Goal: Task Accomplishment & Management: Complete application form

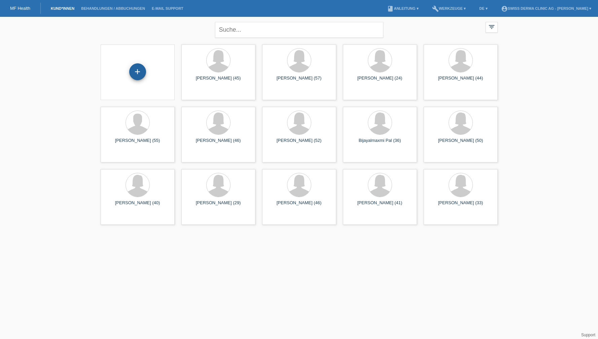
click at [136, 75] on div "+" at bounding box center [137, 71] width 17 height 17
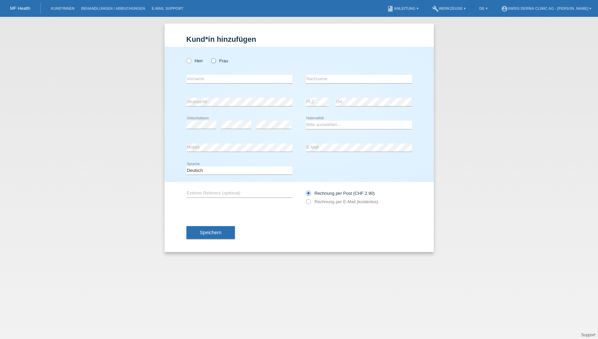
click at [210, 57] on icon at bounding box center [210, 57] width 0 height 0
click at [215, 62] on input "Frau" at bounding box center [213, 60] width 4 height 4
radio input "true"
click at [210, 83] on div "error Vorname" at bounding box center [239, 79] width 106 height 9
paste input "Hinden Sandborg Victoria"
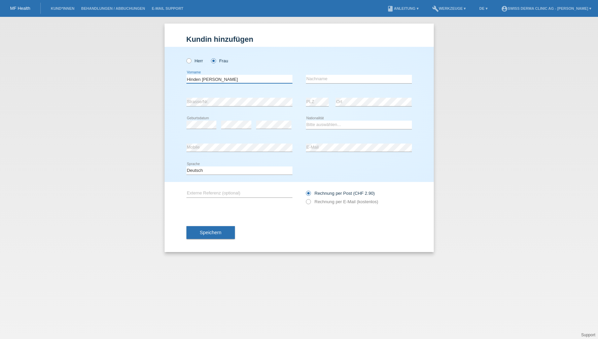
drag, startPoint x: 220, startPoint y: 80, endPoint x: 182, endPoint y: 80, distance: 37.7
click at [182, 80] on div "Herr Frau Hinden Sandborg Victoria error Vorname error Nachname" at bounding box center [299, 114] width 269 height 135
type input "Hinden Sandborg Victoria"
click at [321, 80] on input "text" at bounding box center [359, 79] width 106 height 8
paste input "Hinden Sandborg"
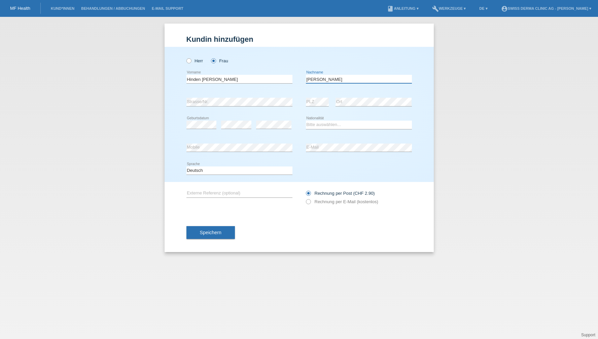
type input "Hinden Sandborg"
drag, startPoint x: 219, startPoint y: 79, endPoint x: 164, endPoint y: 81, distance: 55.9
click at [164, 81] on div "Kund*in hinzufügen Kunde hinzufügen Kundin hinzufügen Herr Frau error Vorname e…" at bounding box center [299, 178] width 598 height 322
type input "Victoria"
click at [321, 123] on select "Bitte auswählen... Schweiz Deutschland Liechtenstein Österreich ------------ Af…" at bounding box center [359, 124] width 106 height 8
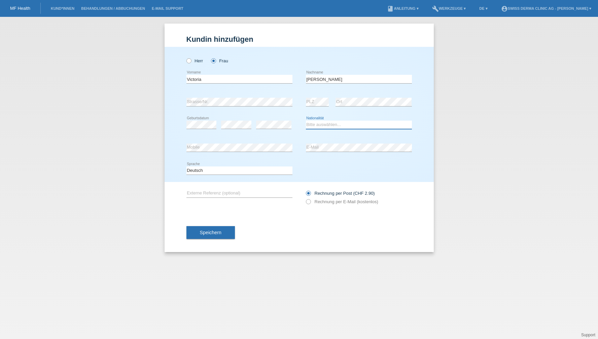
select select "CH"
click at [306, 121] on select "Bitte auswählen... Schweiz Deutschland Liechtenstein Österreich ------------ Af…" at bounding box center [359, 124] width 106 height 8
click at [233, 152] on icon at bounding box center [239, 151] width 106 height 0
click at [305, 198] on icon at bounding box center [305, 198] width 0 height 0
click at [310, 203] on input "Rechnung per E-Mail (kostenlos)" at bounding box center [308, 203] width 4 height 8
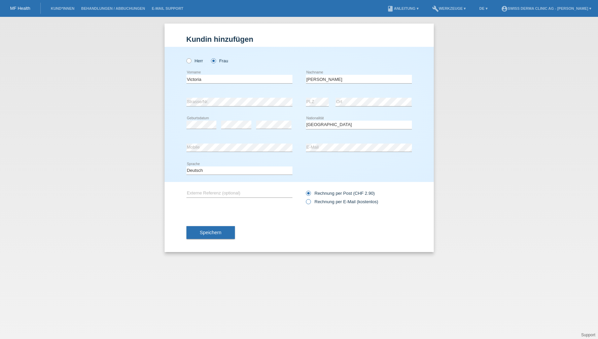
radio input "true"
click at [240, 192] on input "text" at bounding box center [239, 193] width 106 height 8
type input "Genius Needling mit Exosomen"
click at [214, 238] on button "Speichern" at bounding box center [210, 232] width 48 height 13
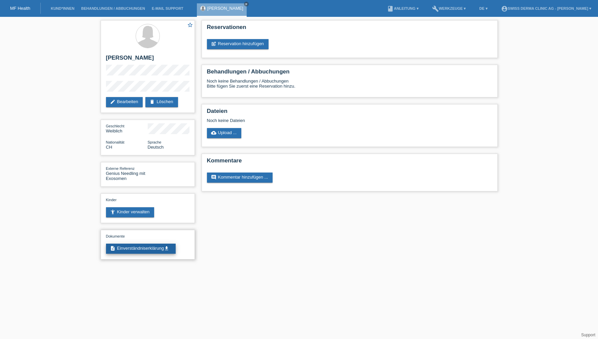
click at [151, 253] on link "description Einverständniserklärung get_app" at bounding box center [141, 248] width 70 height 10
click at [254, 45] on link "post_add Reservation hinzufügen" at bounding box center [238, 44] width 62 height 10
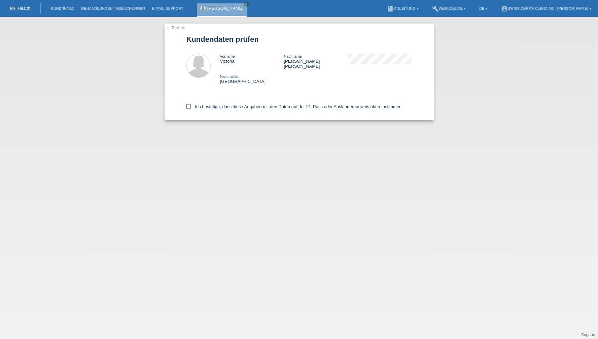
click at [189, 104] on icon at bounding box center [188, 106] width 4 height 4
click at [189, 104] on input "Ich bestätige, dass diese Angaben mit den Daten auf der ID, Pass oder Ausländer…" at bounding box center [188, 106] width 4 height 4
checkbox input "true"
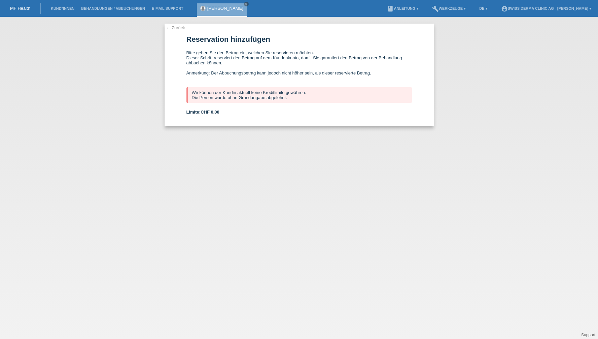
click at [172, 30] on link "← Zurück" at bounding box center [175, 27] width 19 height 5
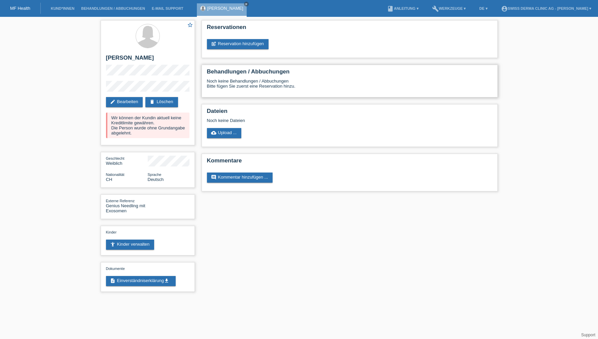
click at [249, 87] on div "Noch keine Behandlungen / Abbuchungen Bitte fügen Sie zuerst eine Reservation h…" at bounding box center [349, 85] width 285 height 15
